Goal: Transaction & Acquisition: Register for event/course

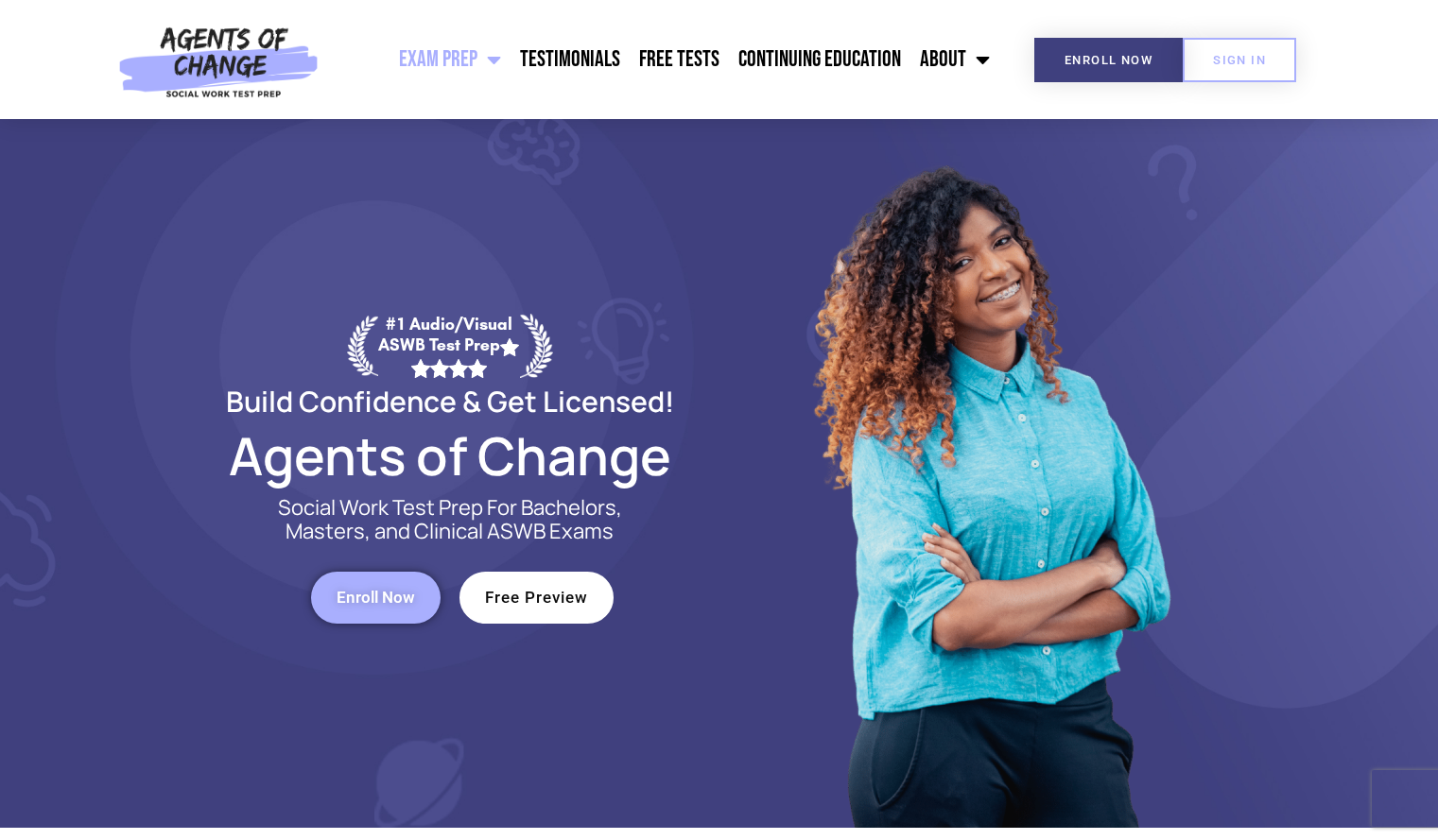
drag, startPoint x: 0, startPoint y: 0, endPoint x: 1444, endPoint y: 47, distance: 1444.8
click at [387, 618] on link "Enroll Now" at bounding box center [376, 598] width 130 height 52
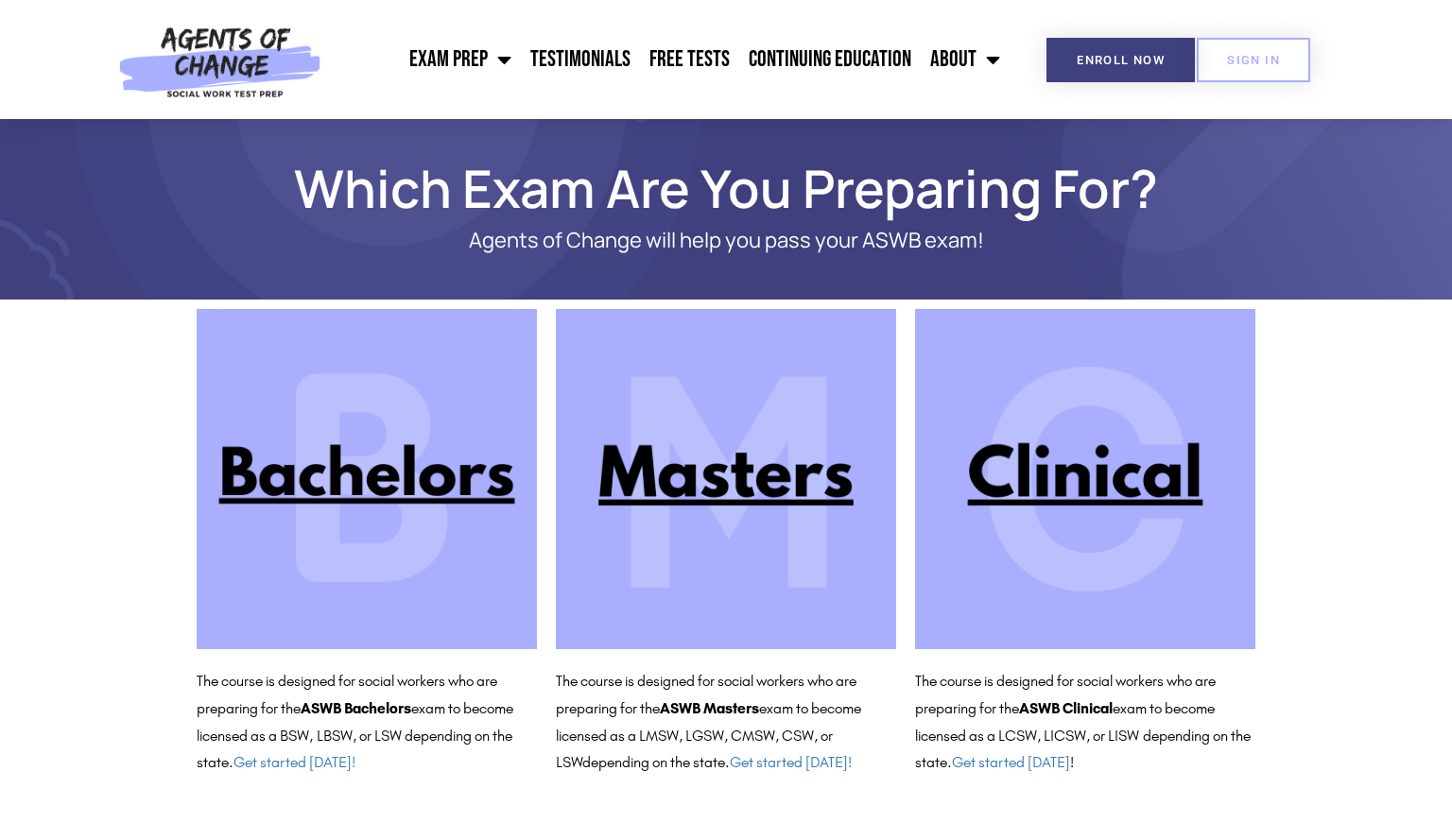
click at [745, 493] on img at bounding box center [726, 478] width 340 height 340
